Goal: Register for event/course: Register for event/course

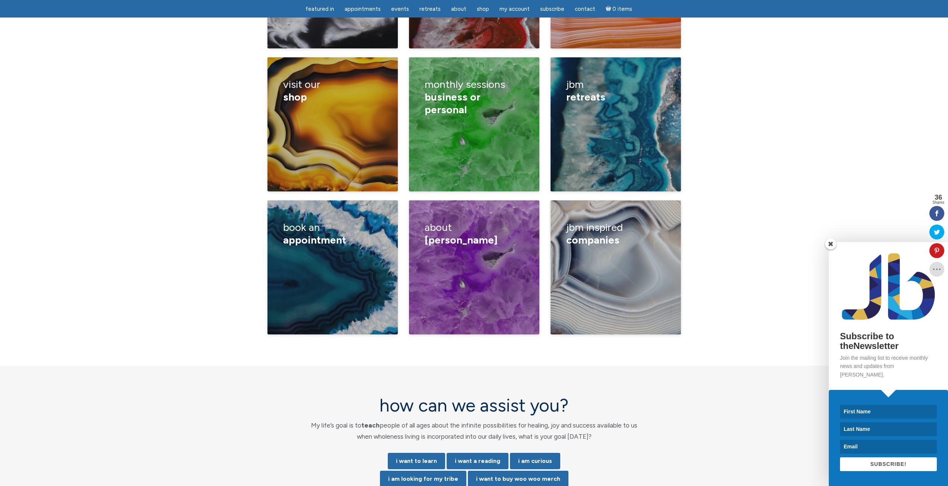
scroll to position [1043, 0]
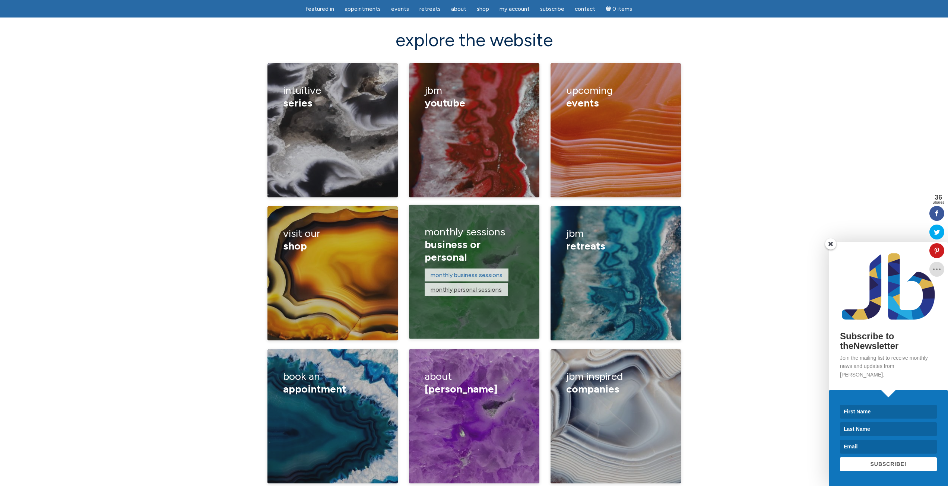
click at [457, 286] on link "monthly personal sessions" at bounding box center [466, 289] width 71 height 7
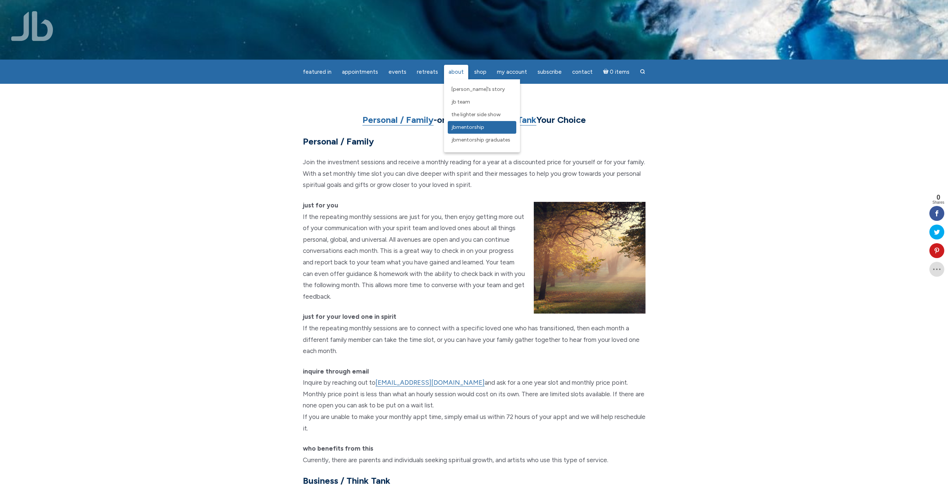
click at [468, 127] on span "JBMentorship" at bounding box center [467, 127] width 33 height 6
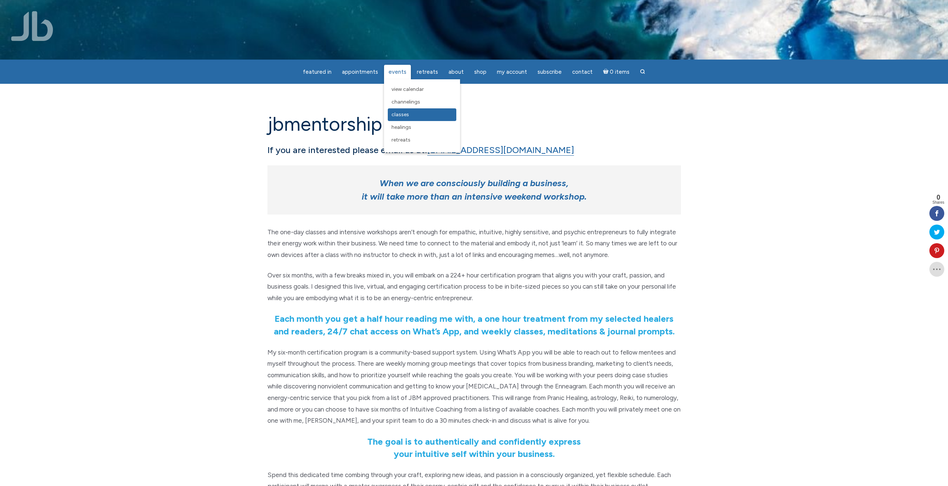
click at [413, 113] on link "Classes" at bounding box center [422, 114] width 69 height 13
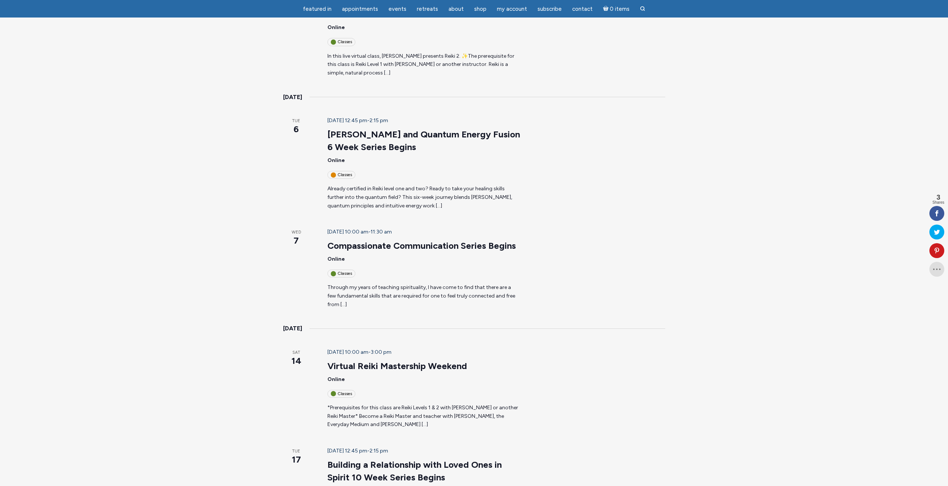
scroll to position [484, 0]
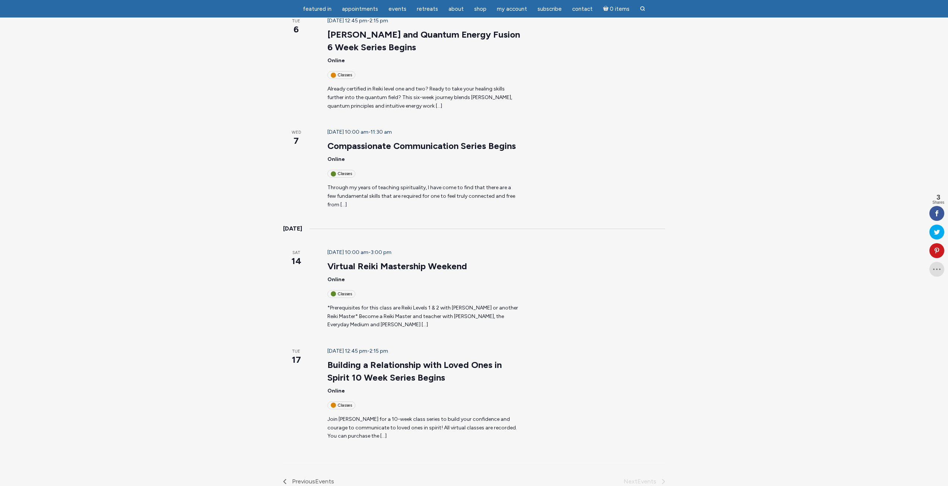
click at [334, 415] on p "Join Jamie Butler for a 10-week class series to build your confidence and coura…" at bounding box center [423, 427] width 193 height 25
click at [330, 415] on p "Join Jamie Butler for a 10-week class series to build your confidence and coura…" at bounding box center [423, 427] width 193 height 25
click at [349, 359] on link "Building a Relationship with Loved Ones in Spirit 10 Week Series Begins" at bounding box center [414, 371] width 174 height 24
